Goal: Browse casually: Explore the website without a specific task or goal

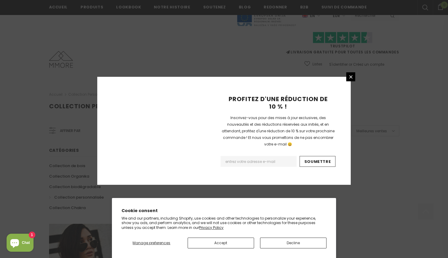
scroll to position [371, 0]
